Goal: Communication & Community: Share content

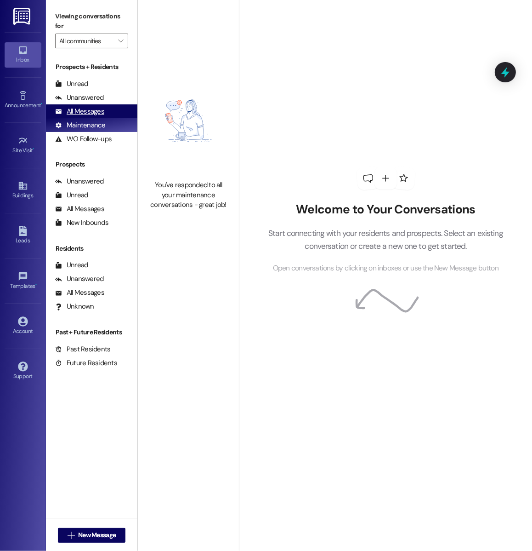
click at [114, 109] on div "All Messages (undefined)" at bounding box center [92, 111] width 92 height 14
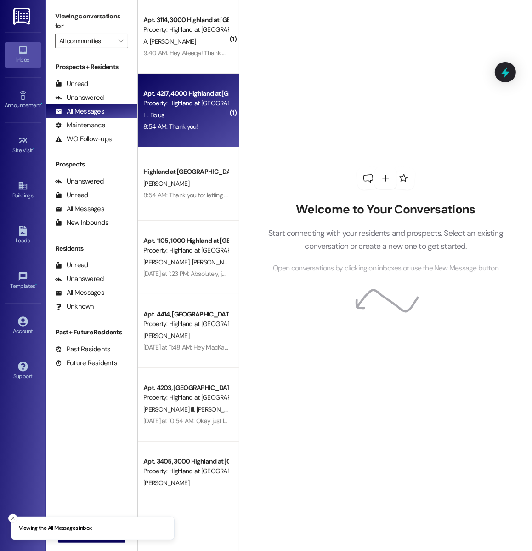
click at [172, 110] on div "H. Bolus" at bounding box center [186, 114] width 87 height 11
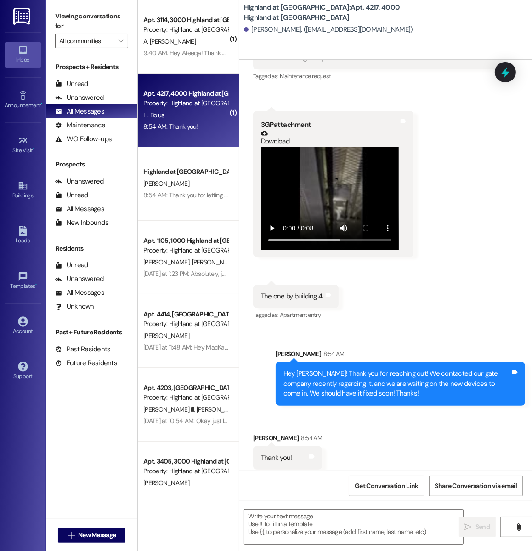
scroll to position [6456, 0]
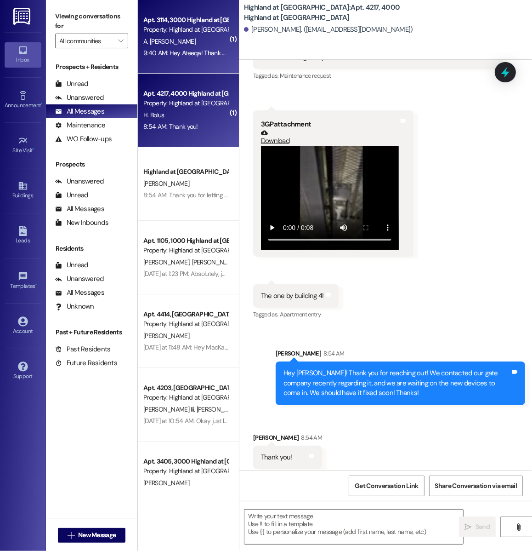
click at [190, 72] on div "Apt. 3114, 3000 Highland at Spring Hill Property: Highland at Spring Hill A. Mu…" at bounding box center [188, 37] width 101 height 74
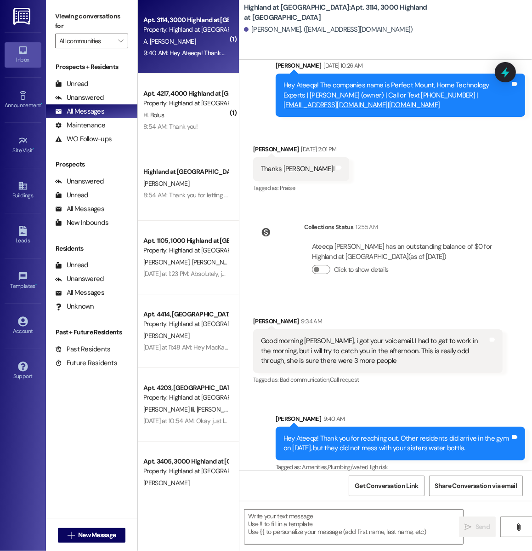
scroll to position [2227, 0]
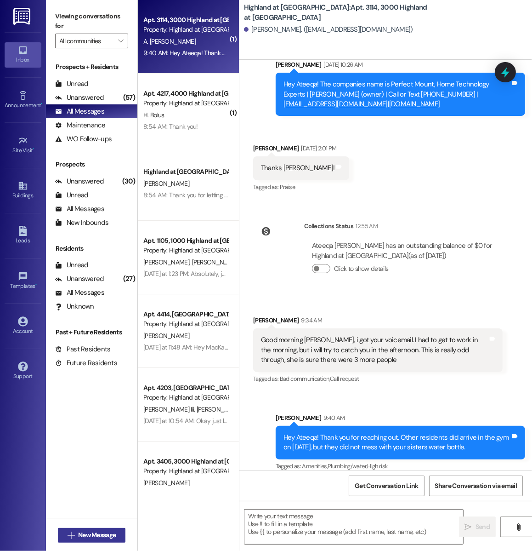
click at [97, 536] on span "New Message" at bounding box center [97, 535] width 38 height 10
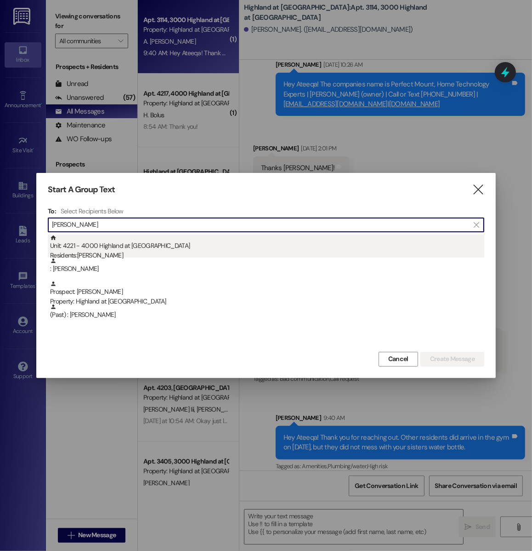
type input "maxwell"
click at [170, 252] on div "Residents: Lydia Maxwell" at bounding box center [267, 256] width 435 height 10
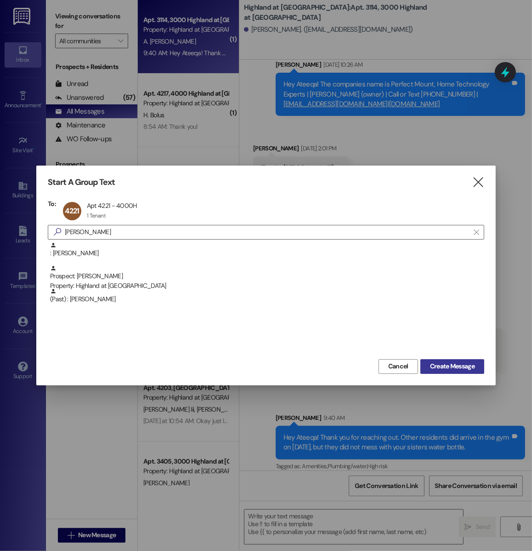
click at [456, 365] on span "Create Message" at bounding box center [452, 366] width 45 height 10
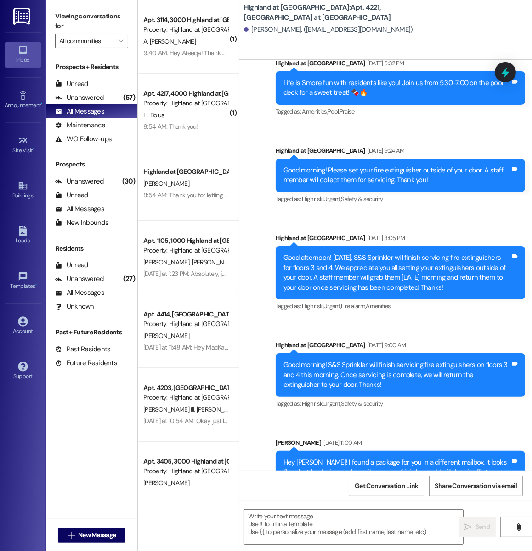
scroll to position [6072, 0]
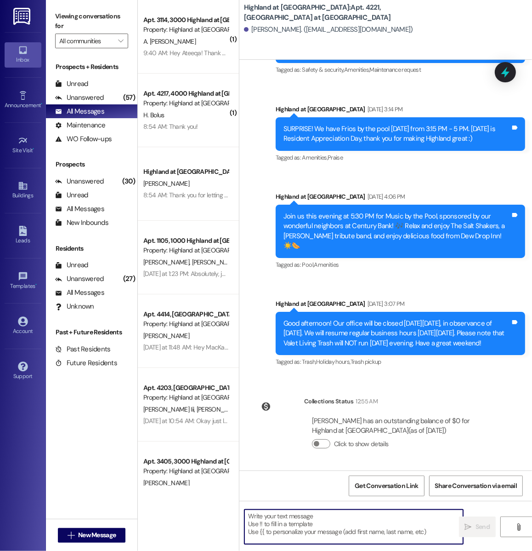
click at [297, 525] on textarea at bounding box center [354, 526] width 219 height 34
paste textarea "Hi ____! Just a reminder that your renewal offer expires August 31st. I wanted …"
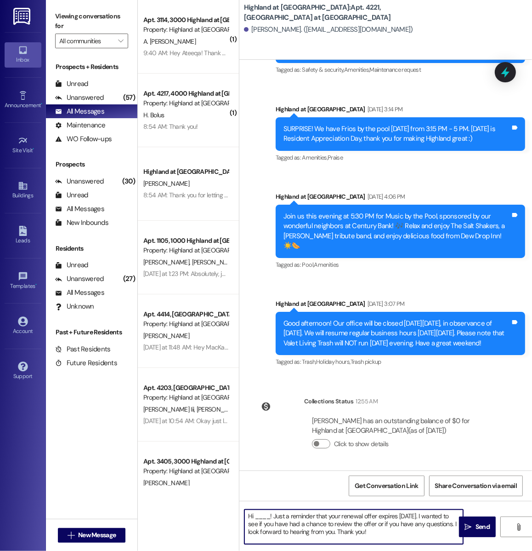
click at [266, 519] on textarea "Hi ____! Just a reminder that your renewal offer expires August 31st. I wanted …" at bounding box center [354, 526] width 219 height 34
click at [408, 517] on textarea "Hi Lydia! Just a reminder that your renewal offer expires August 31st. I wanted…" at bounding box center [354, 526] width 219 height 34
click at [436, 516] on textarea "Hi Lydia! Just a reminder that your renewal offer expires September 31st. I wan…" at bounding box center [354, 526] width 219 height 34
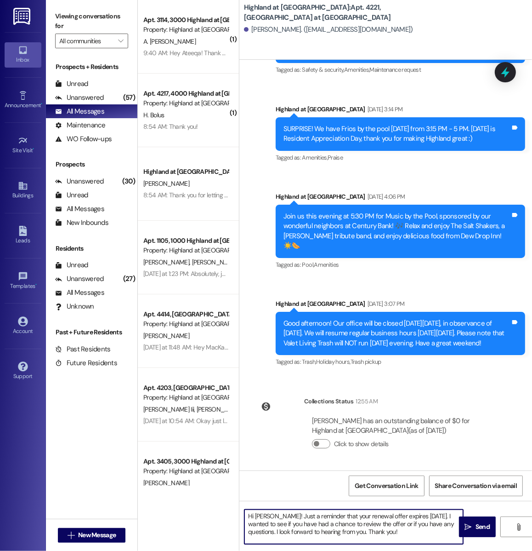
click at [275, 519] on textarea "Hi Lydia! Just a reminder that your renewal offer expires September 30th. I wan…" at bounding box center [354, 526] width 219 height 34
click at [290, 523] on textarea "Hi Lydia! Just a reminder that your renewal offer expires September 30th. I wan…" at bounding box center [354, 526] width 219 height 34
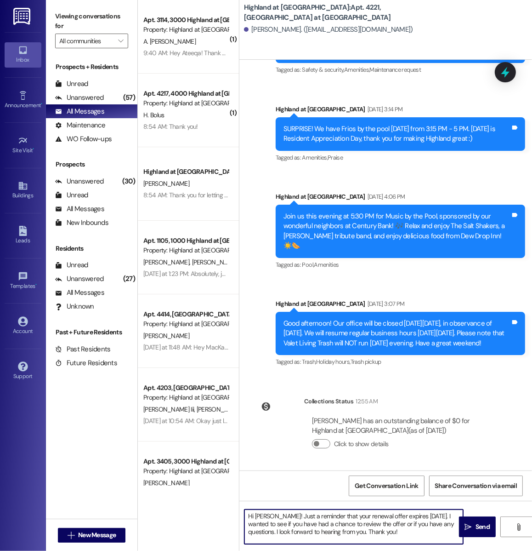
click at [274, 516] on textarea "Hi Lydia! Just a reminder that your renewal offer expires September 30th. I wan…" at bounding box center [354, 526] width 219 height 34
click at [410, 534] on textarea "Hi Lydia! This is a reminder that your renewal offer expires September 30th. I …" at bounding box center [354, 526] width 219 height 34
type textarea "Hi Lydia! This is a reminder that your renewal offer expires September 30th. I …"
click at [468, 526] on icon "" at bounding box center [468, 526] width 7 height 7
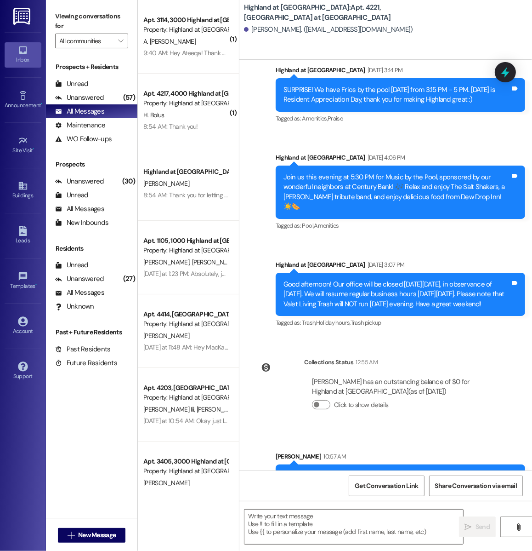
scroll to position [6156, 0]
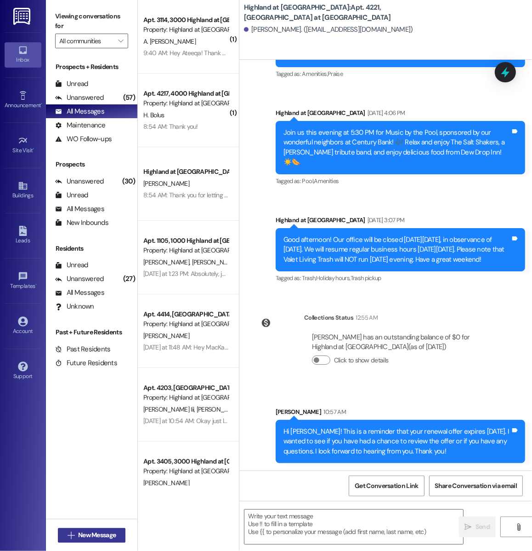
click at [103, 542] on button " New Message" at bounding box center [92, 535] width 68 height 15
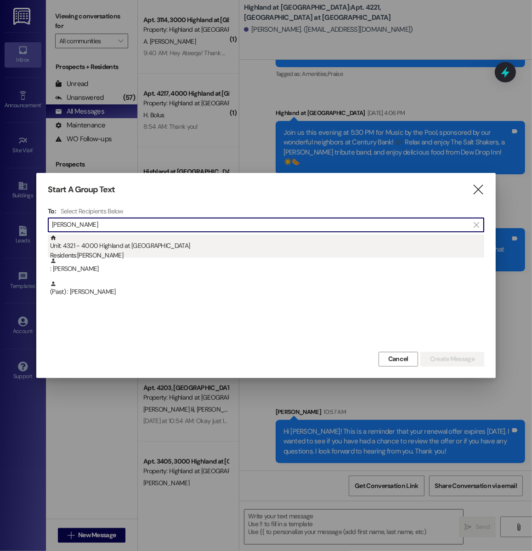
type input "chloe a"
click at [107, 251] on div "Residents: Chloe Adam" at bounding box center [267, 256] width 435 height 10
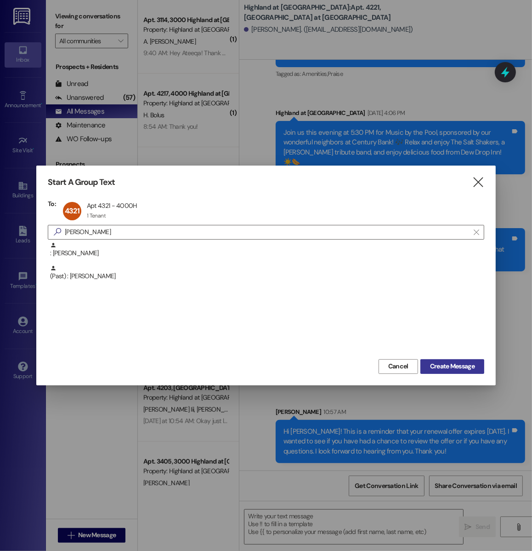
click at [447, 365] on span "Create Message" at bounding box center [452, 366] width 45 height 10
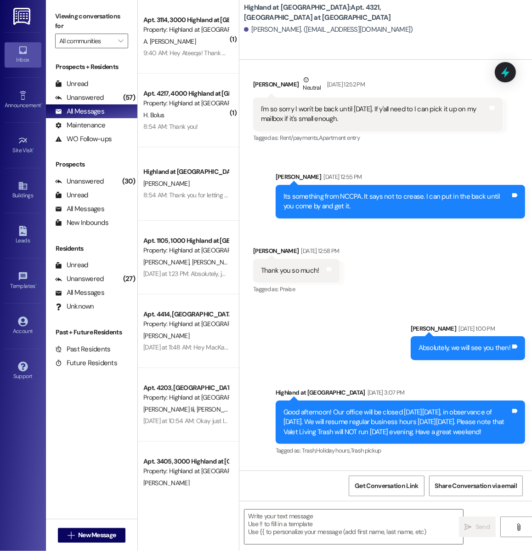
scroll to position [3635, 0]
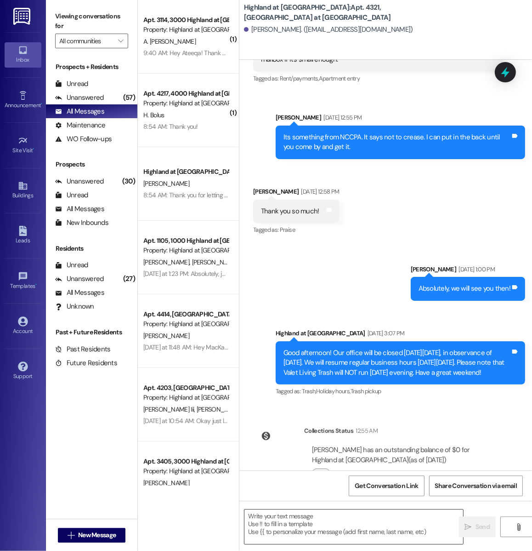
click at [284, 533] on textarea at bounding box center [354, 526] width 219 height 34
paste textarea "Hi ____! Just a reminder that your renewal offer expires August 31st. I wanted …"
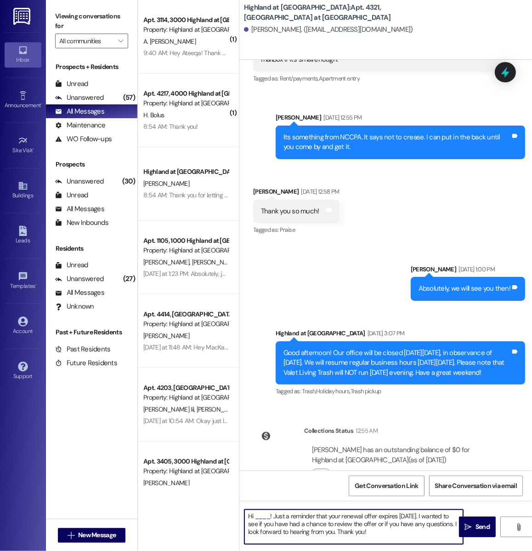
click at [257, 515] on textarea "Hi ____! Just a reminder that your renewal offer expires August 31st. I wanted …" at bounding box center [354, 526] width 219 height 34
click at [283, 518] on textarea "Hi Chloe! Just a reminder that your renewal offer expires August 31st. I wanted…" at bounding box center [354, 526] width 219 height 34
click at [280, 516] on textarea "Hi Chloe! Just a reminder that your renewal offer expires August 31st. I wanted…" at bounding box center [354, 526] width 219 height 34
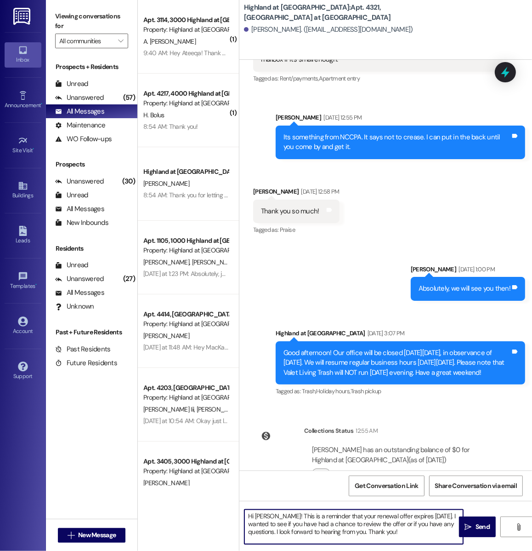
click at [412, 519] on textarea "Hi Chloe! This is a reminder that your renewal offer expires August 31st. I wan…" at bounding box center [354, 526] width 219 height 34
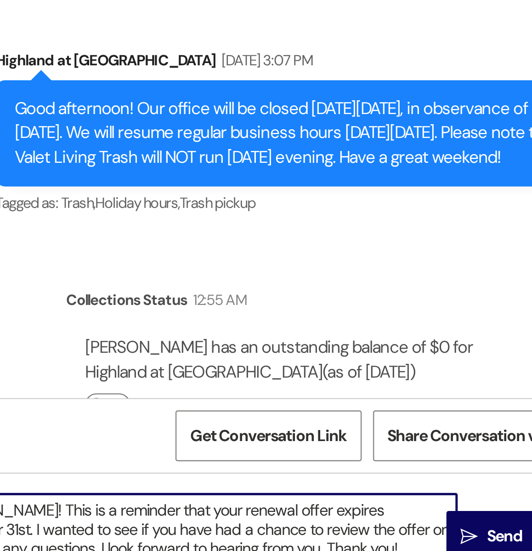
click at [441, 518] on textarea "Hi Chloe! This is a reminder that your renewal offer expires September 31st. I …" at bounding box center [354, 526] width 219 height 34
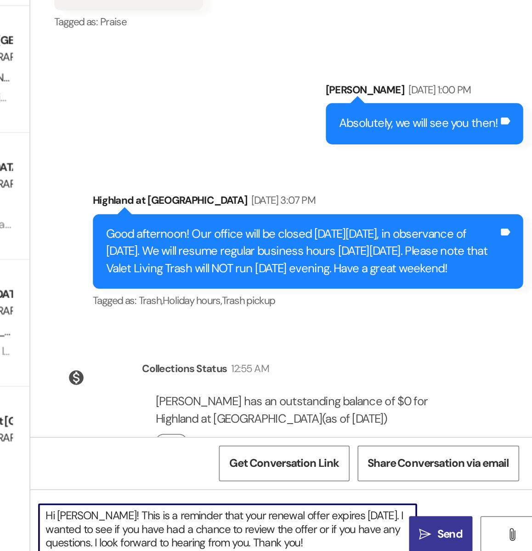
type textarea "Hi Chloe! This is a reminder that your renewal offer expires September 30th. I …"
click at [464, 529] on span " Send" at bounding box center [477, 527] width 29 height 10
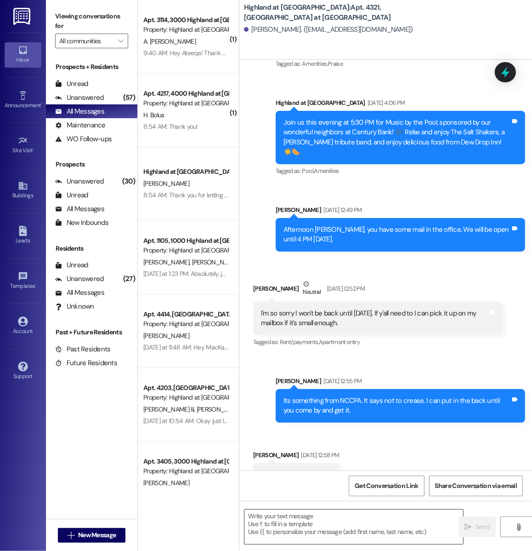
scroll to position [3369, 0]
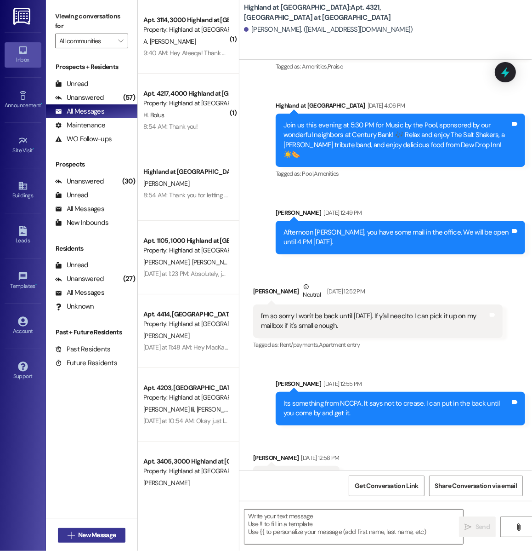
click at [114, 539] on span "New Message" at bounding box center [97, 535] width 38 height 10
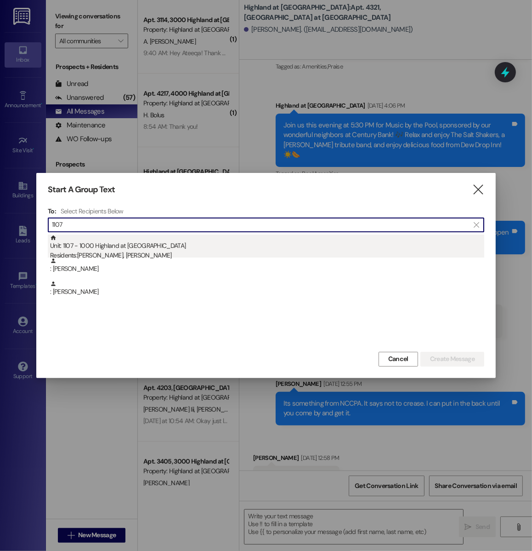
type input "1107"
click at [183, 246] on div "Unit: 1107 - 1000 Highland at Spring Hill Residents: Jennifer Robinson, Daniel …" at bounding box center [267, 247] width 435 height 26
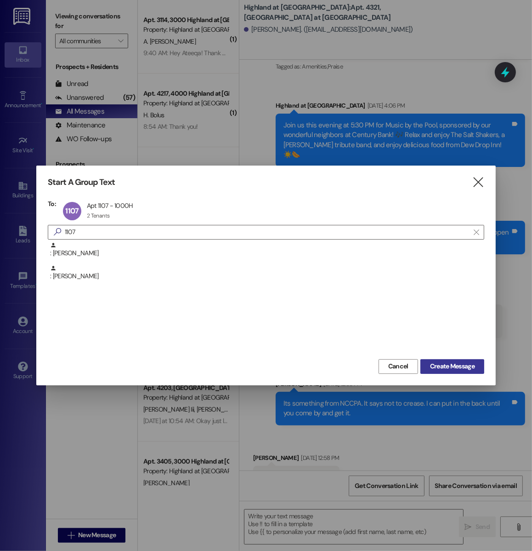
click at [441, 361] on span "Create Message" at bounding box center [452, 366] width 45 height 10
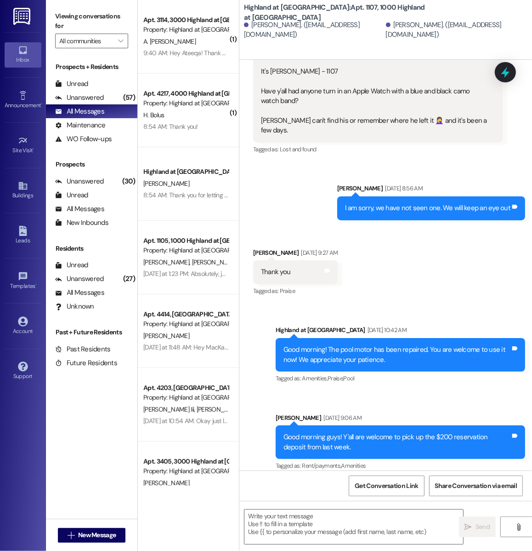
scroll to position [3385, 0]
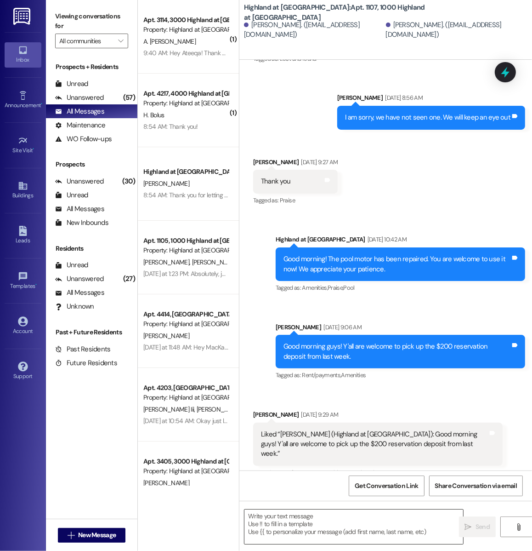
click at [289, 527] on textarea at bounding box center [354, 526] width 219 height 34
paste textarea "Hi ____! Just a reminder that your renewal offer expires August 31st. I wanted …"
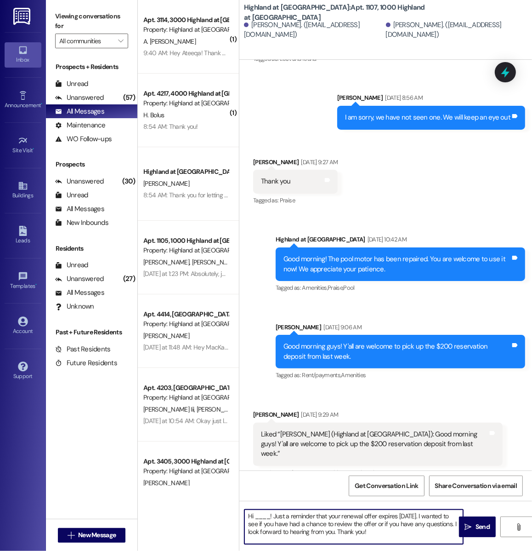
click at [264, 516] on textarea "Hi ____! Just a reminder that your renewal offer expires August 31st. I wanted …" at bounding box center [354, 526] width 219 height 34
click at [310, 514] on textarea "Hi Daniel and Nicole! Just a reminder that your renewal offer expires August 31…" at bounding box center [354, 526] width 219 height 34
click at [445, 515] on textarea "Hi Daniel and Nicole! This is a reminder that your renewal offer expires August…" at bounding box center [354, 526] width 219 height 34
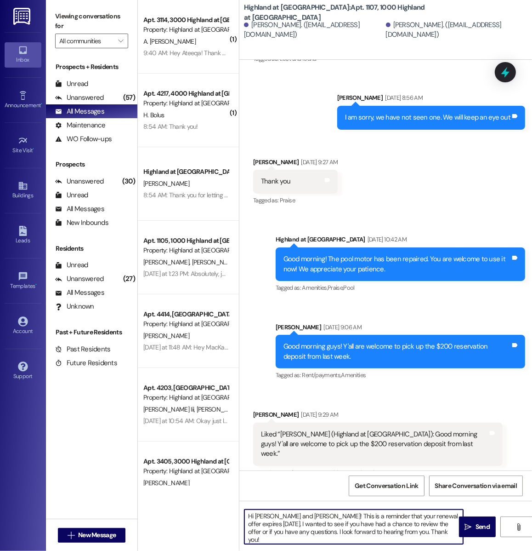
click at [445, 515] on textarea "Hi Daniel and Nicole! This is a reminder that your renewal offer expires August…" at bounding box center [354, 526] width 219 height 34
click at [284, 525] on textarea "Hi Daniel and Nicole! This is a reminder that your renewal offer expires Septem…" at bounding box center [354, 526] width 219 height 34
click at [454, 535] on textarea "Hi Daniel and Nicole! This is a reminder that your renewal offer expires Septem…" at bounding box center [354, 526] width 219 height 34
type textarea "Hi Daniel and Nicole! This is a reminder that your renewal offer expires Septem…"
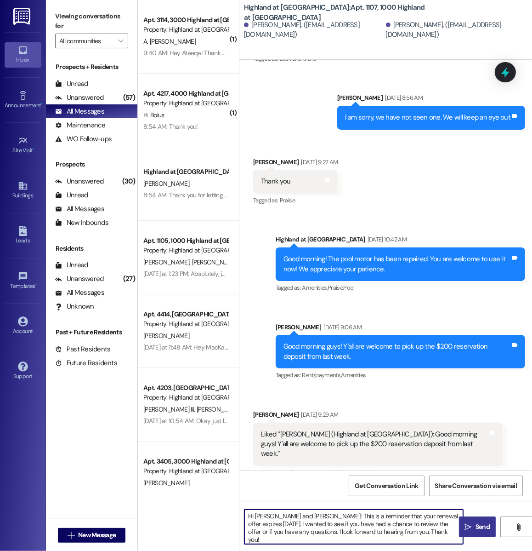
click at [470, 524] on icon "" at bounding box center [468, 526] width 7 height 7
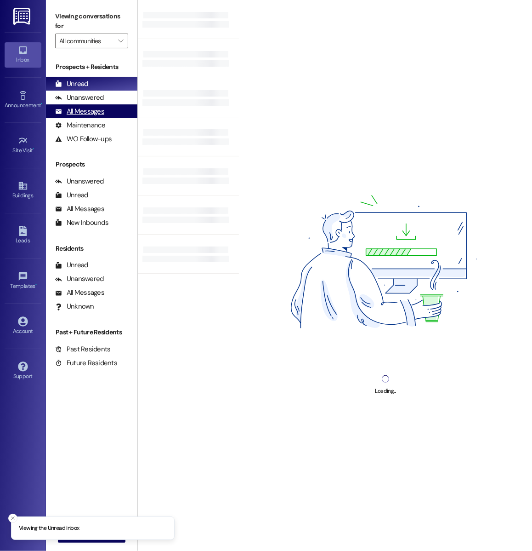
click at [97, 109] on div "All Messages" at bounding box center [79, 112] width 49 height 10
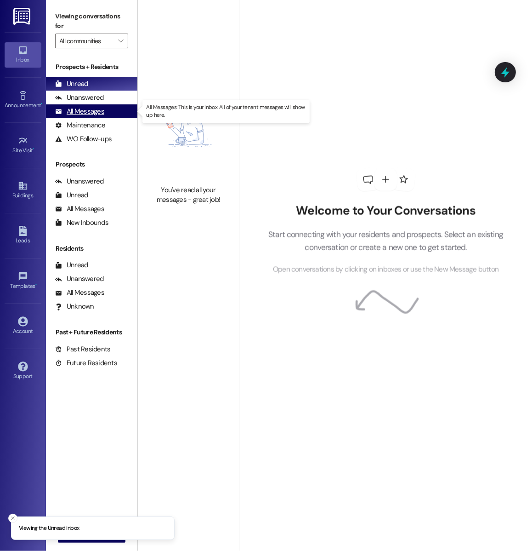
click at [114, 106] on div "All Messages (undefined)" at bounding box center [92, 111] width 92 height 14
